Goal: Task Accomplishment & Management: Use online tool/utility

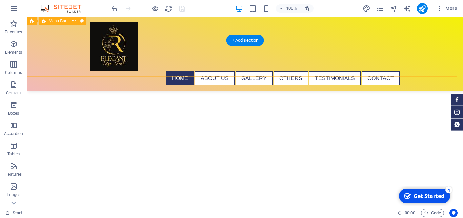
scroll to position [47, 0]
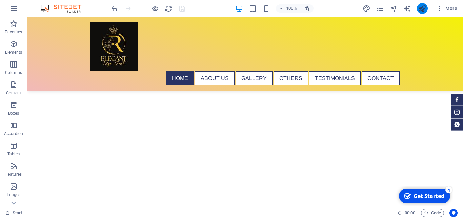
click at [420, 11] on icon "publish" at bounding box center [422, 9] width 8 height 8
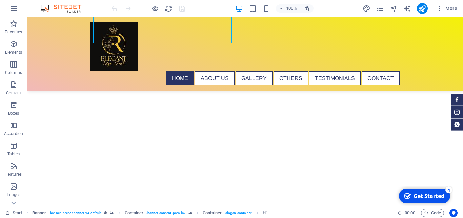
scroll to position [102, 0]
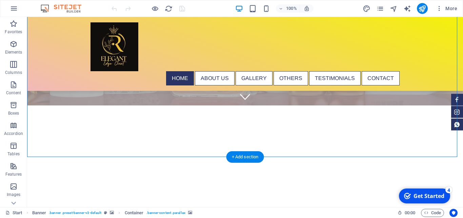
select select "ms"
select select "s"
select select "progressive"
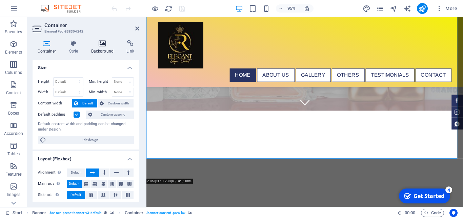
click at [103, 45] on icon at bounding box center [102, 43] width 33 height 7
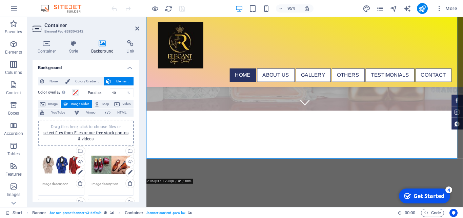
scroll to position [72, 0]
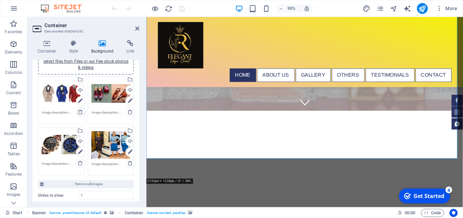
click at [77, 112] on div "Drag files here, click to choose files or select files from Files or our free s…" at bounding box center [85, 126] width 99 height 103
click at [78, 112] on icon at bounding box center [80, 111] width 5 height 5
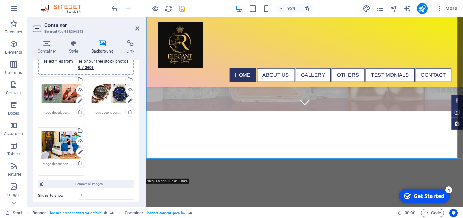
click at [78, 110] on icon at bounding box center [80, 111] width 5 height 5
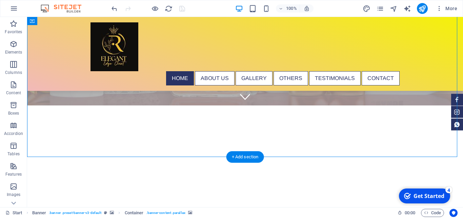
select select "ms"
select select "s"
select select "progressive"
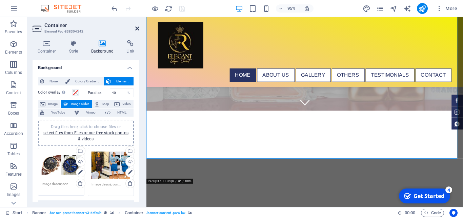
click at [136, 28] on icon at bounding box center [137, 28] width 4 height 5
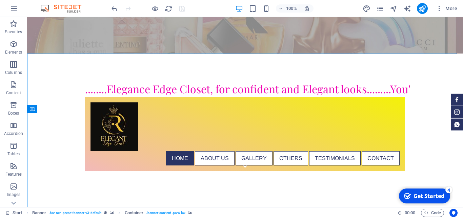
scroll to position [20, 0]
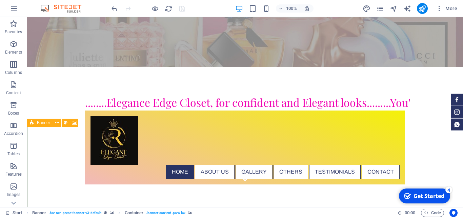
click at [33, 125] on icon at bounding box center [32, 123] width 4 height 8
click at [56, 122] on icon at bounding box center [57, 122] width 4 height 7
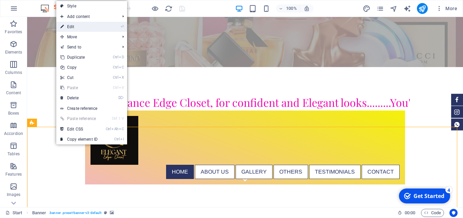
drag, startPoint x: 82, startPoint y: 27, endPoint x: 116, endPoint y: 142, distance: 119.5
click at [82, 27] on link "⏎ Edit" at bounding box center [78, 27] width 45 height 10
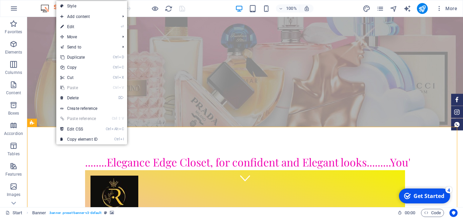
select select "vh"
select select "banner"
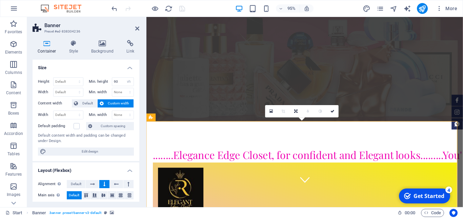
click at [295, 110] on icon at bounding box center [295, 111] width 3 height 4
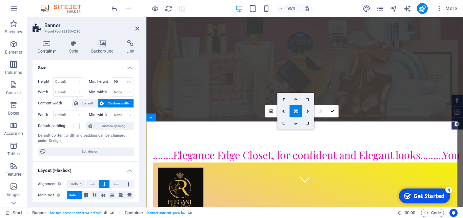
click at [295, 107] on link at bounding box center [296, 111] width 12 height 12
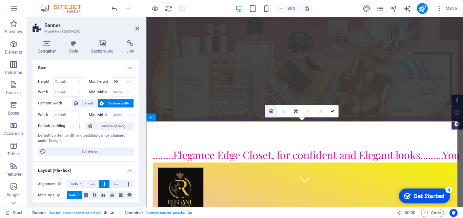
click at [271, 111] on icon at bounding box center [271, 111] width 4 height 4
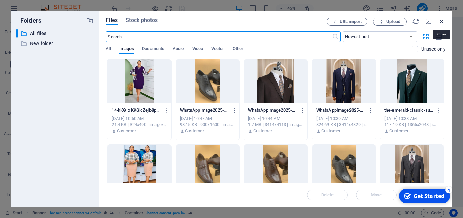
click at [440, 18] on icon "button" at bounding box center [441, 21] width 7 height 7
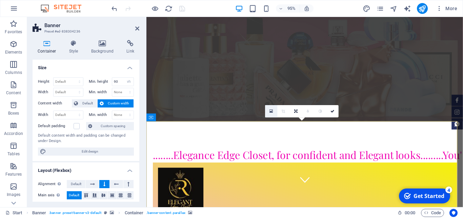
click at [271, 111] on icon at bounding box center [271, 111] width 4 height 4
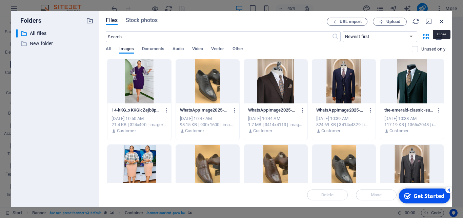
click at [440, 19] on icon "button" at bounding box center [441, 21] width 7 height 7
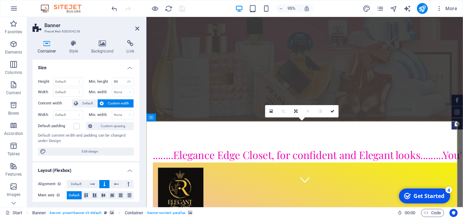
drag, startPoint x: 305, startPoint y: 151, endPoint x: 305, endPoint y: 142, distance: 9.1
drag, startPoint x: 304, startPoint y: 140, endPoint x: 308, endPoint y: 157, distance: 17.7
click at [114, 183] on icon at bounding box center [116, 184] width 5 height 8
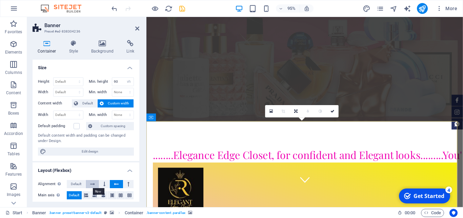
click at [92, 184] on icon at bounding box center [92, 184] width 5 height 8
click at [125, 184] on button at bounding box center [128, 184] width 10 height 8
click at [103, 184] on icon at bounding box center [104, 184] width 2 height 8
click at [75, 184] on span "Default" at bounding box center [76, 184] width 11 height 8
click at [332, 111] on icon at bounding box center [332, 111] width 4 height 4
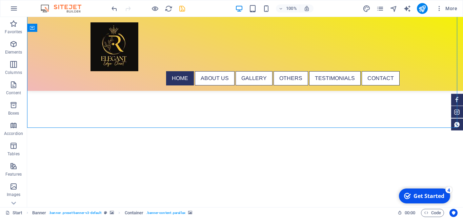
scroll to position [115, 0]
click at [293, 43] on img "1/5" at bounding box center [242, 43] width 430 height 0
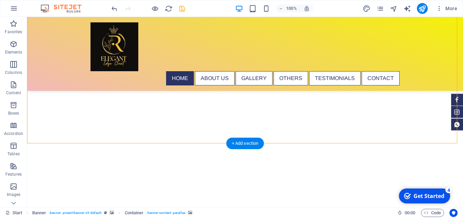
click at [294, 43] on img "1/5" at bounding box center [242, 43] width 430 height 0
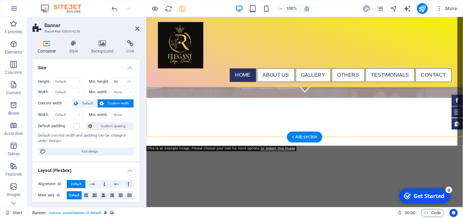
click at [294, 137] on div "+ Add section" at bounding box center [305, 136] width 36 height 11
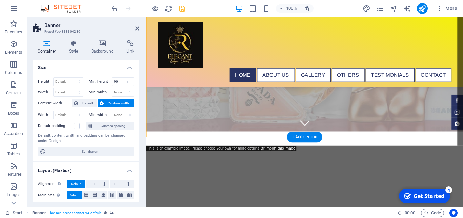
select select "ms"
select select "s"
select select "progressive"
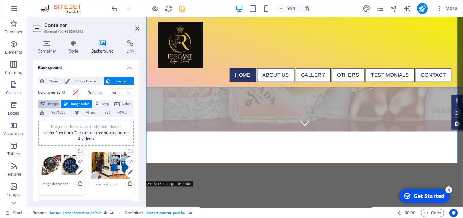
click at [57, 103] on span "Image" at bounding box center [52, 104] width 11 height 8
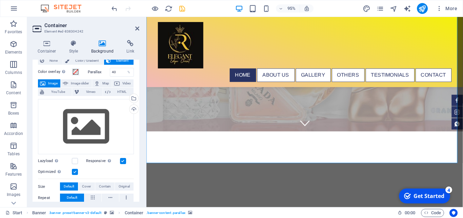
scroll to position [11, 0]
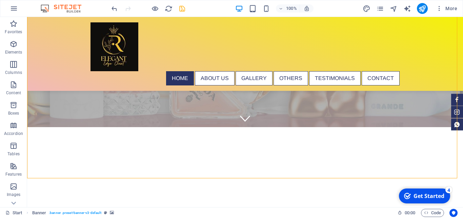
select select "vh"
select select "banner"
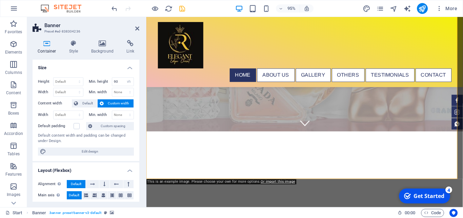
click at [99, 49] on h4 "Background" at bounding box center [104, 47] width 36 height 14
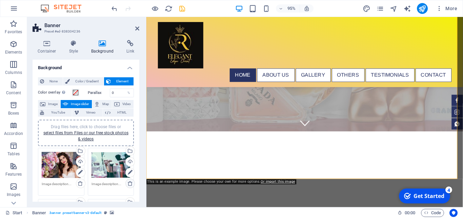
click at [127, 183] on icon at bounding box center [129, 183] width 5 height 5
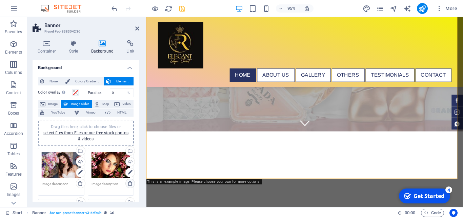
click at [127, 183] on icon at bounding box center [129, 183] width 5 height 5
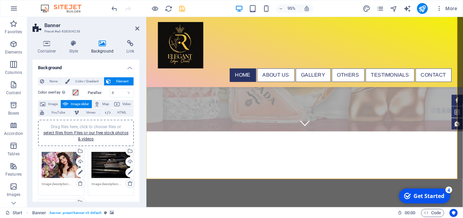
click at [127, 183] on icon at bounding box center [129, 183] width 5 height 5
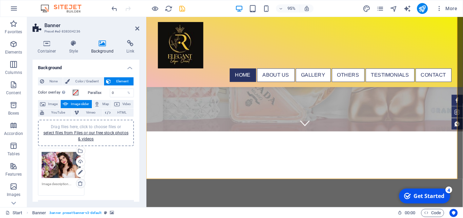
click at [79, 182] on icon at bounding box center [80, 183] width 5 height 5
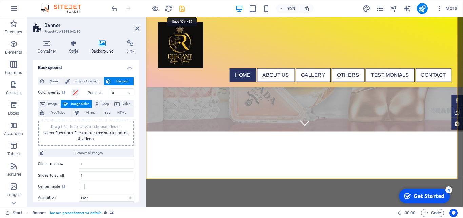
click at [183, 8] on icon "save" at bounding box center [182, 9] width 8 height 8
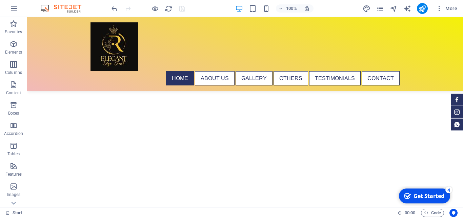
scroll to position [34, 0]
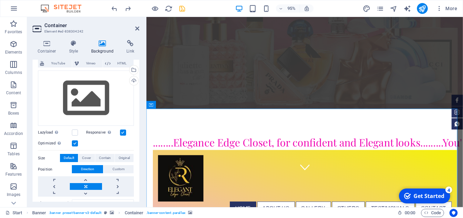
scroll to position [0, 0]
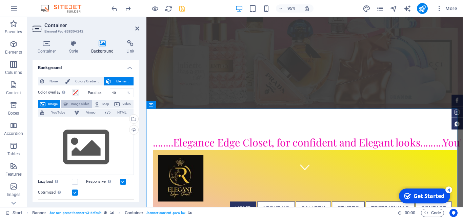
click at [89, 102] on span "Image slider" at bounding box center [79, 104] width 19 height 8
select select "ms"
select select "s"
select select "progressive"
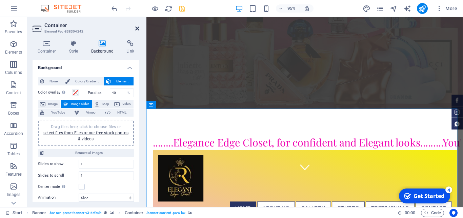
click at [138, 28] on icon at bounding box center [137, 28] width 4 height 5
